Goal: Task Accomplishment & Management: Complete application form

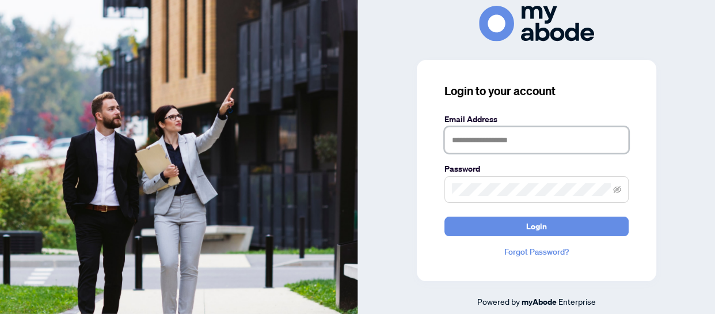
click at [495, 137] on input "text" at bounding box center [537, 140] width 184 height 26
type input "**********"
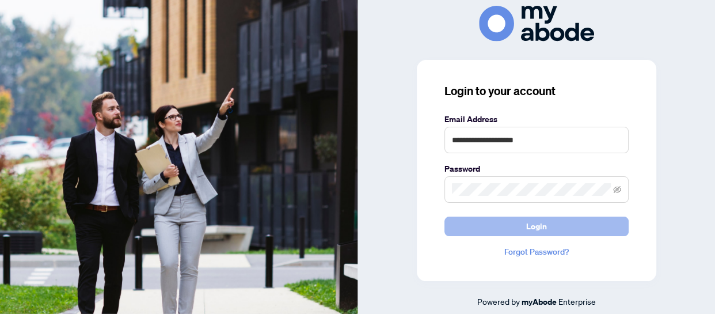
click at [555, 227] on button "Login" at bounding box center [537, 227] width 184 height 20
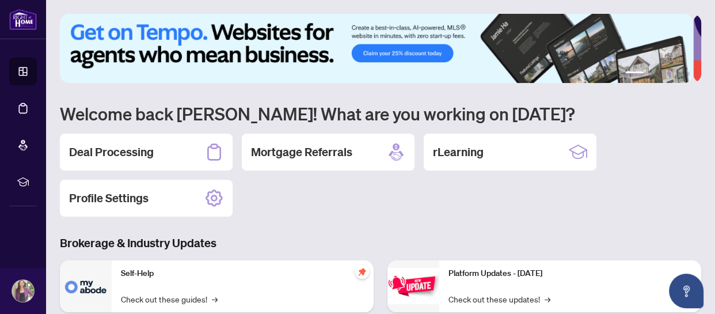
click at [78, 150] on h2 "Deal Processing" at bounding box center [111, 152] width 85 height 16
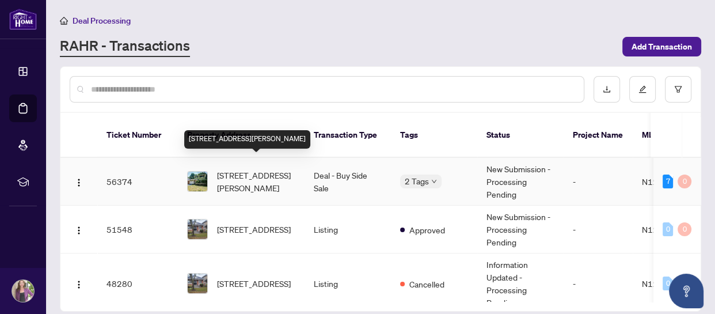
click at [257, 169] on span "[STREET_ADDRESS][PERSON_NAME]" at bounding box center [256, 181] width 78 height 25
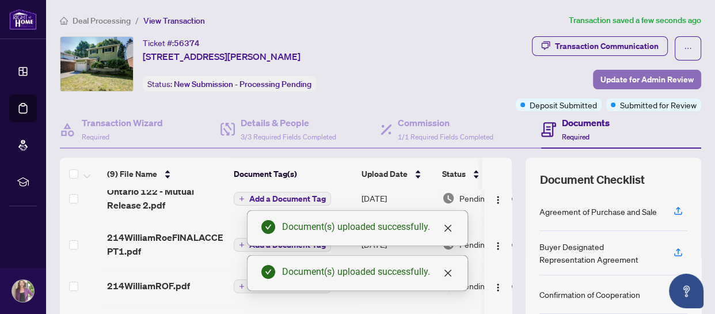
click at [625, 75] on span "Update for Admin Review" at bounding box center [647, 79] width 93 height 18
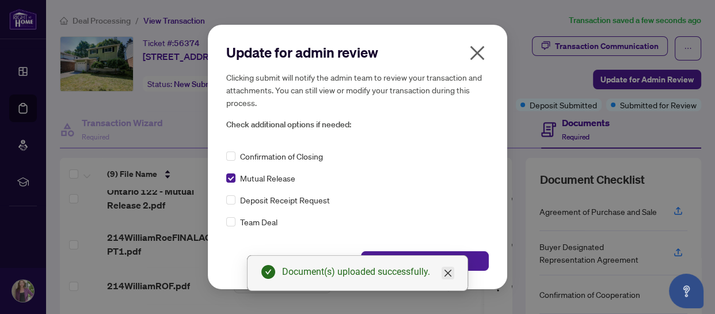
click at [450, 272] on icon "close" at bounding box center [447, 272] width 9 height 9
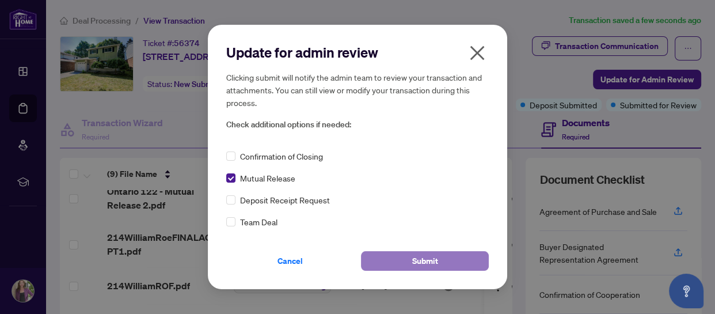
click at [445, 257] on button "Submit" at bounding box center [425, 261] width 128 height 20
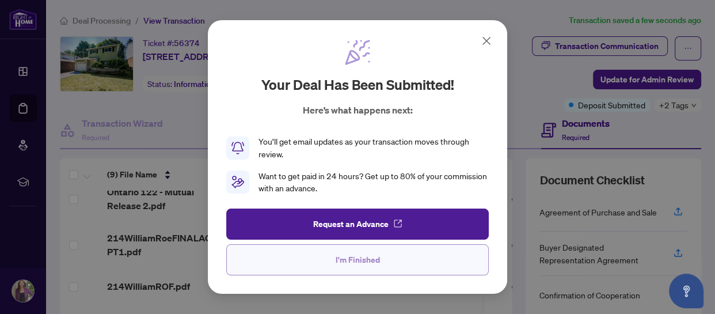
click at [405, 264] on button "I'm Finished" at bounding box center [357, 259] width 263 height 31
